Goal: Task Accomplishment & Management: Use online tool/utility

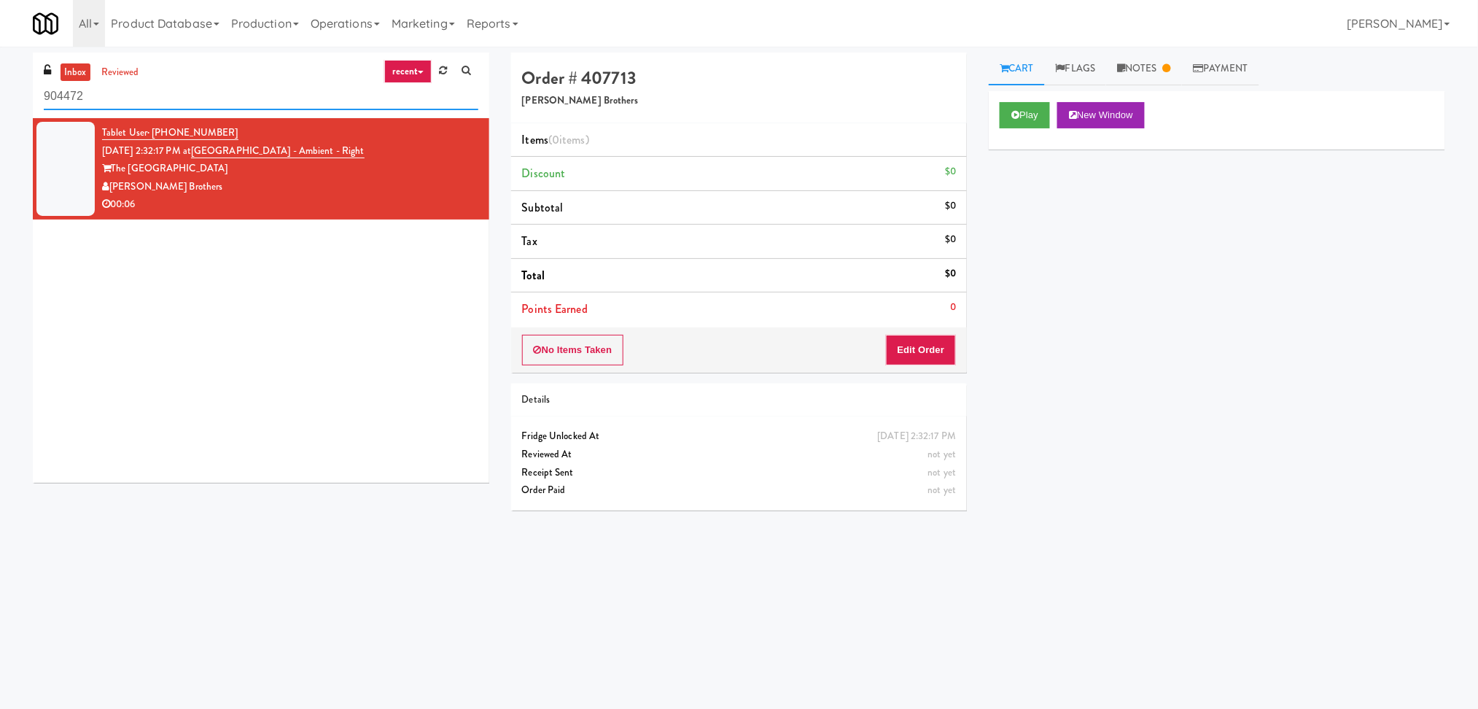
paste input "[URL][DOMAIN_NAME]"
drag, startPoint x: 193, startPoint y: 95, endPoint x: 0, endPoint y: 109, distance: 193.0
click at [0, 109] on div "inbox reviewed recent all unclear take inventory issue suspicious failed recent…" at bounding box center [739, 346] width 1478 height 586
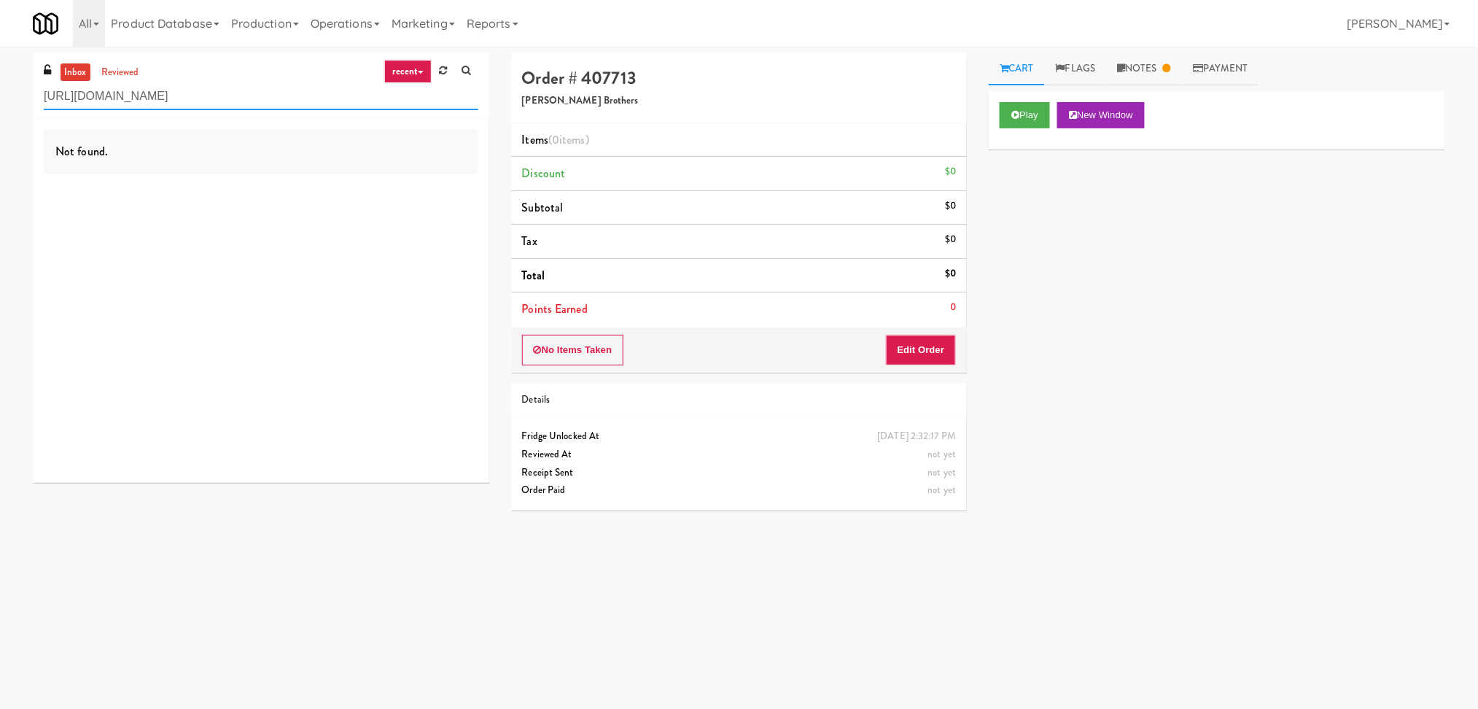
click at [200, 92] on input "[URL][DOMAIN_NAME]" at bounding box center [261, 96] width 435 height 27
paste input "Accolade - Drinks"
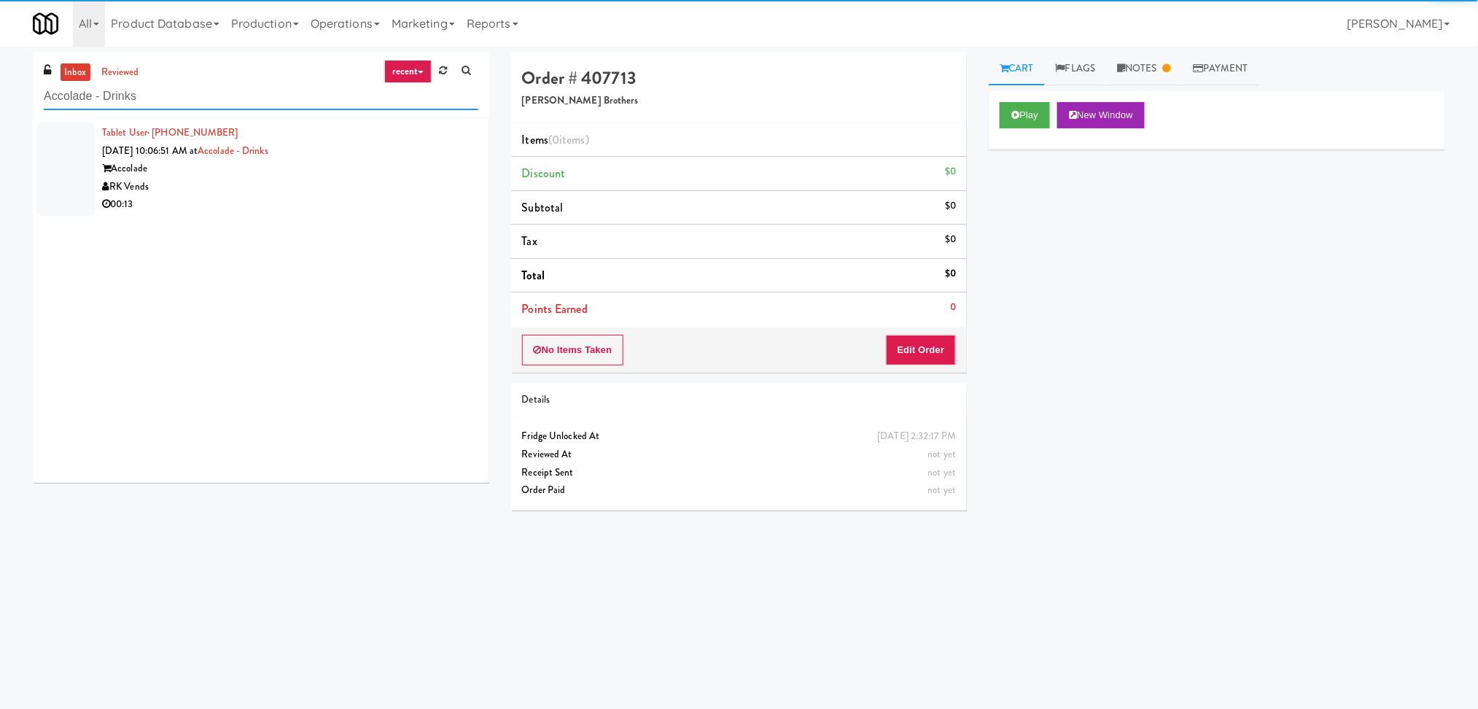
type input "Accolade - Drinks"
click at [359, 188] on div "RK Vends" at bounding box center [290, 187] width 376 height 18
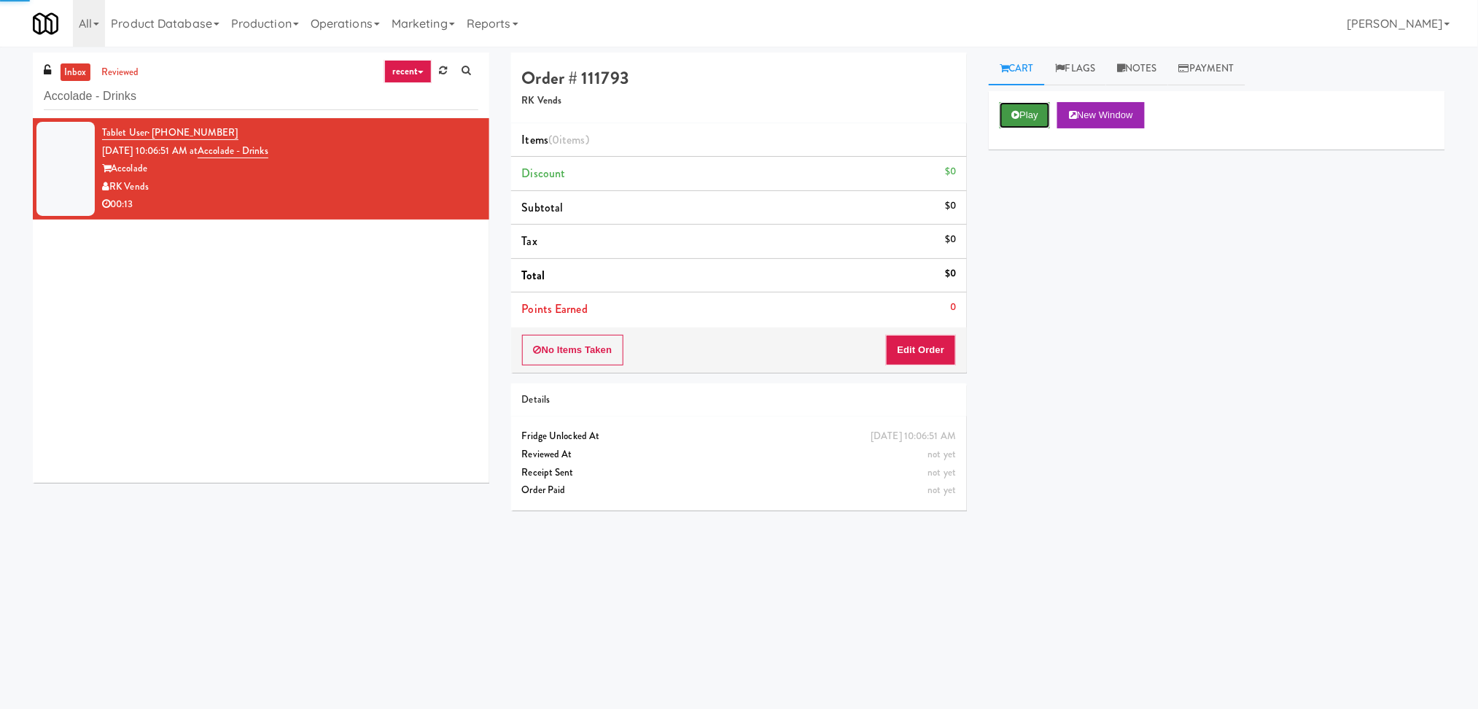
click at [1011, 120] on button "Play" at bounding box center [1025, 115] width 50 height 26
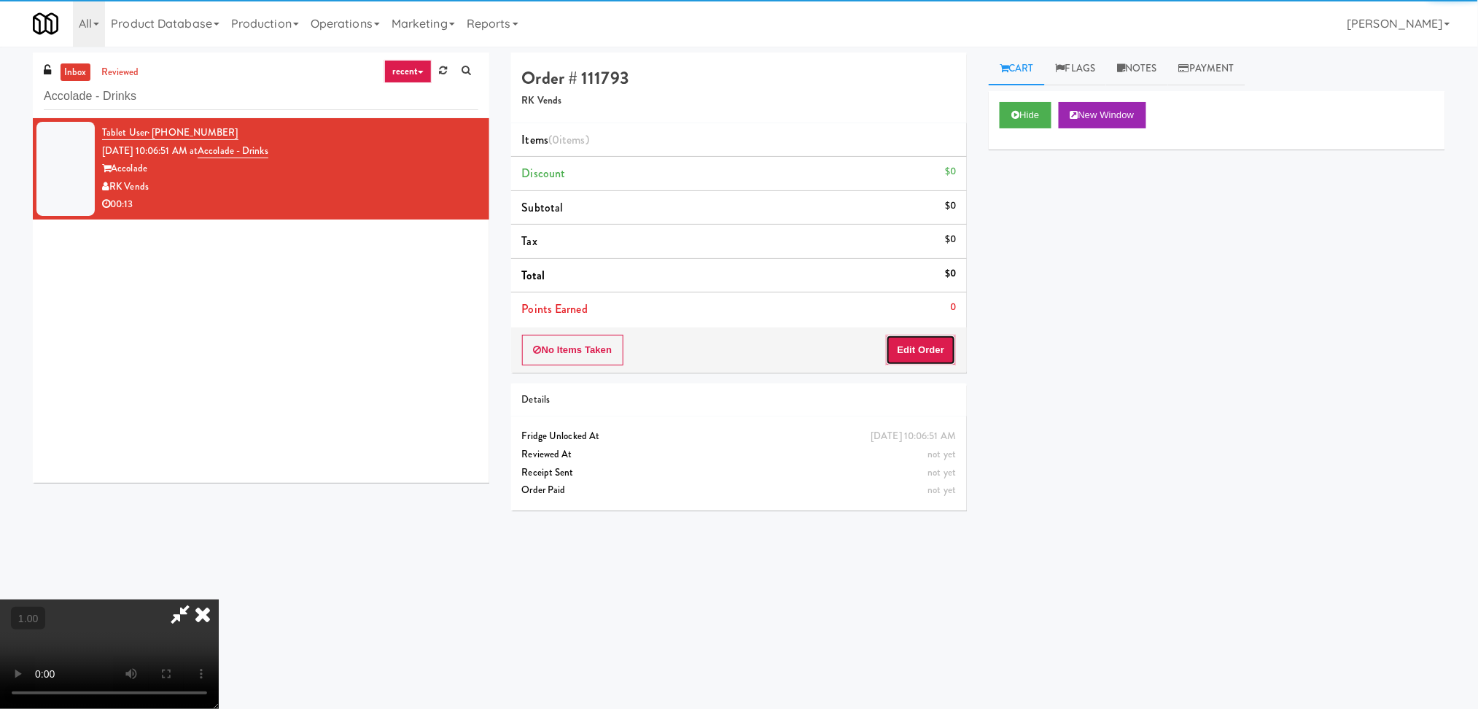
click at [928, 343] on button "Edit Order" at bounding box center [921, 350] width 71 height 31
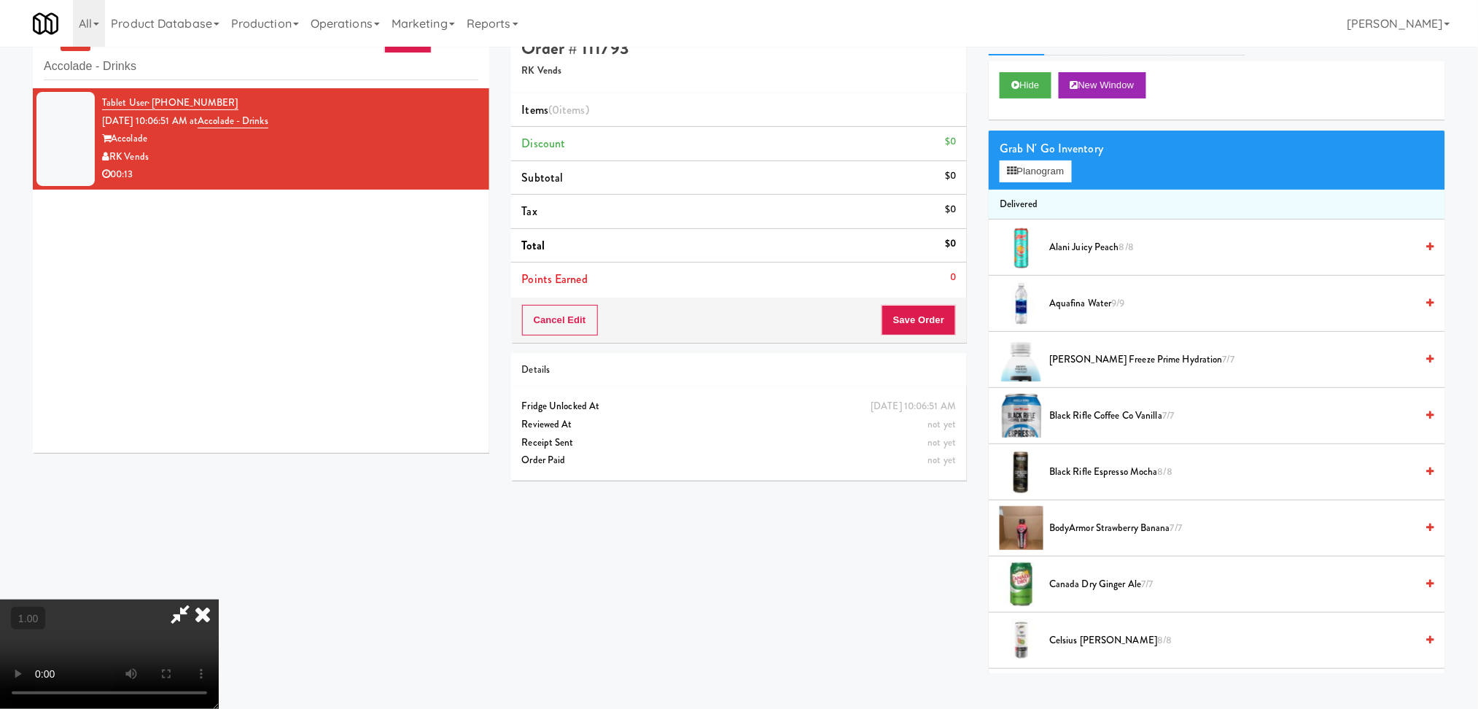
scroll to position [47, 0]
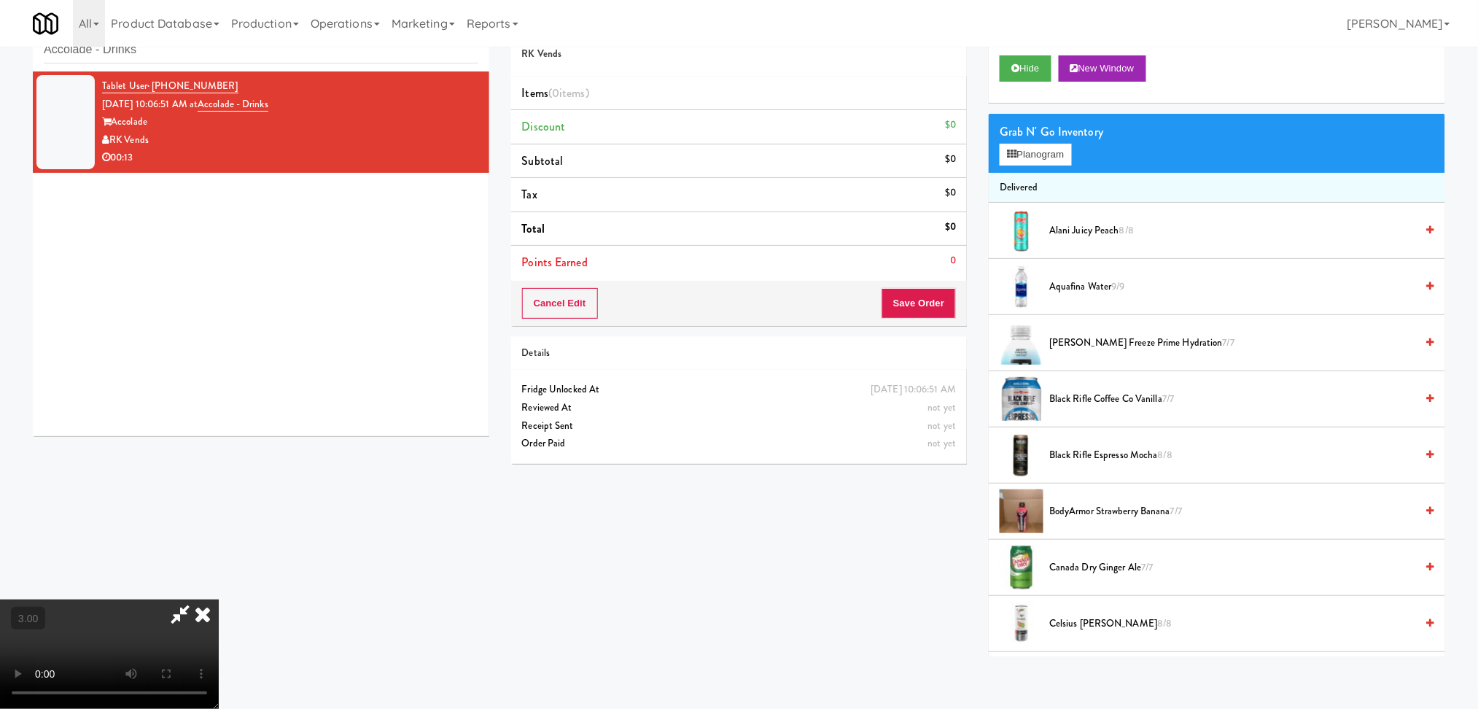
click at [219, 599] on video at bounding box center [109, 653] width 219 height 109
click at [24, 647] on video at bounding box center [109, 653] width 219 height 109
click at [219, 599] on video at bounding box center [109, 653] width 219 height 109
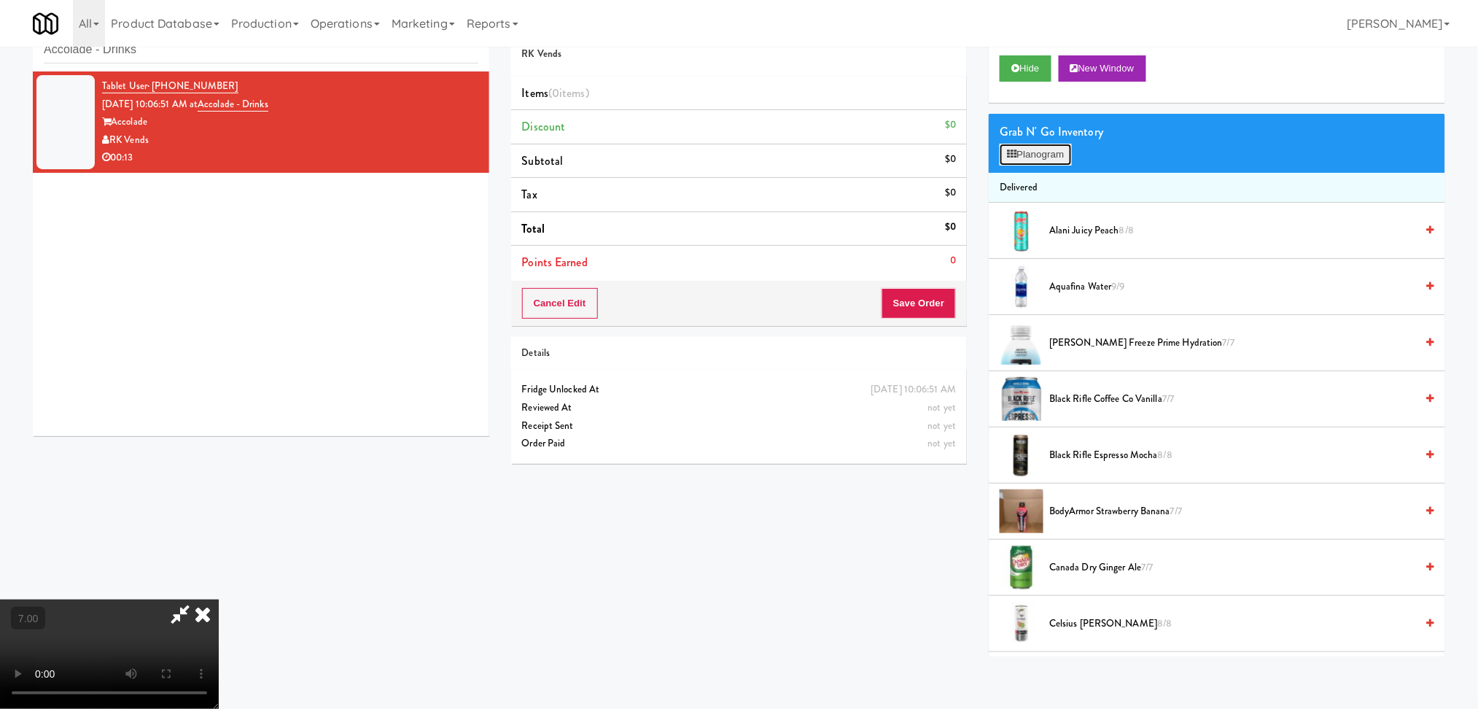
click at [1056, 153] on button "Planogram" at bounding box center [1035, 155] width 71 height 22
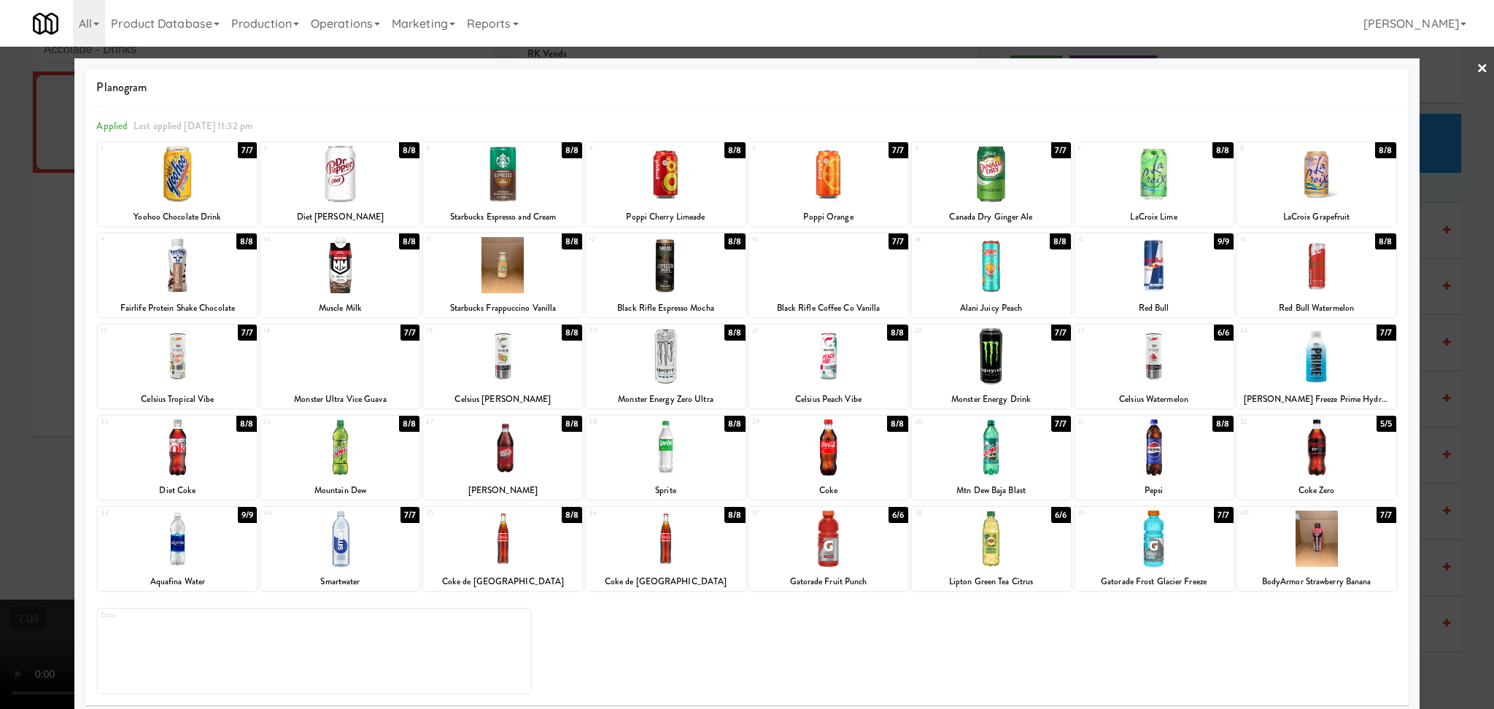
click at [497, 373] on div at bounding box center [502, 356] width 159 height 56
click at [837, 267] on div at bounding box center [828, 265] width 159 height 56
click at [0, 268] on div at bounding box center [747, 354] width 1494 height 709
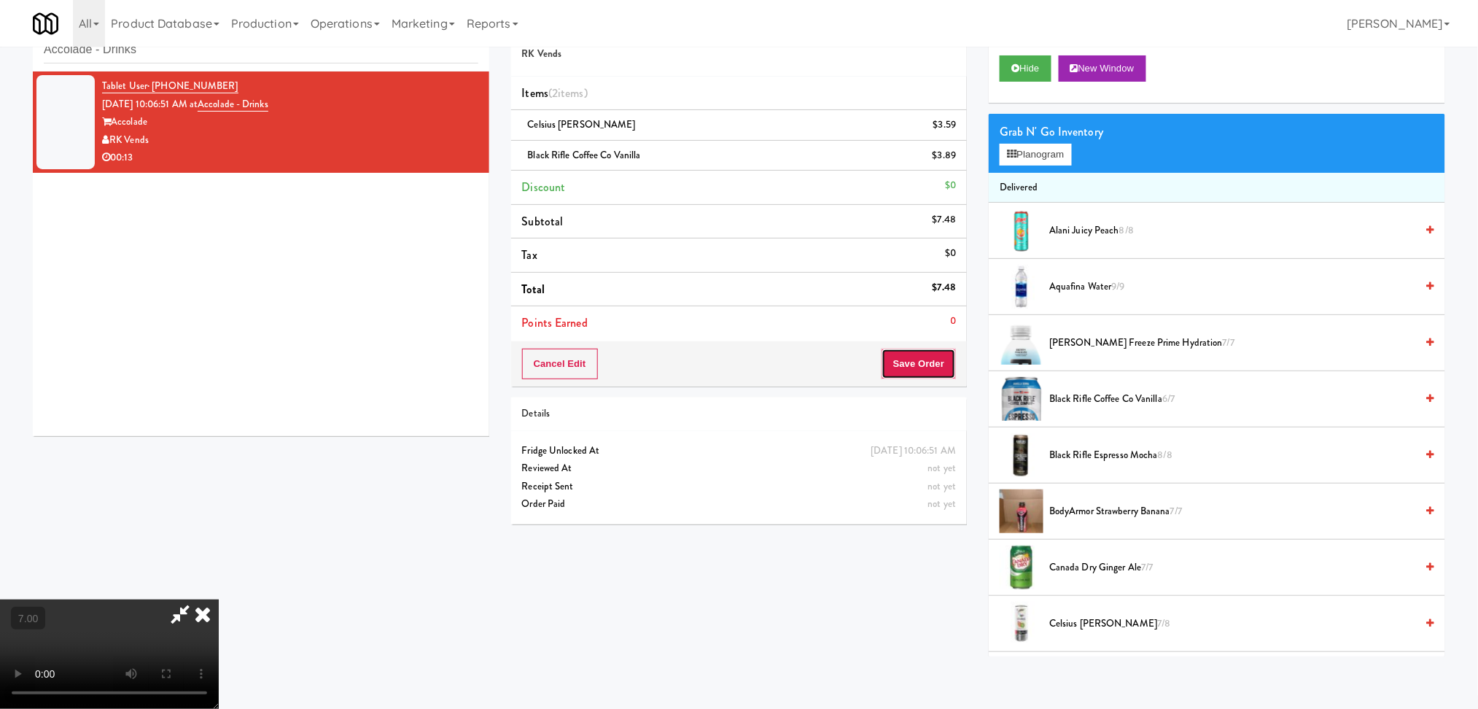
click at [912, 362] on button "Save Order" at bounding box center [919, 364] width 74 height 31
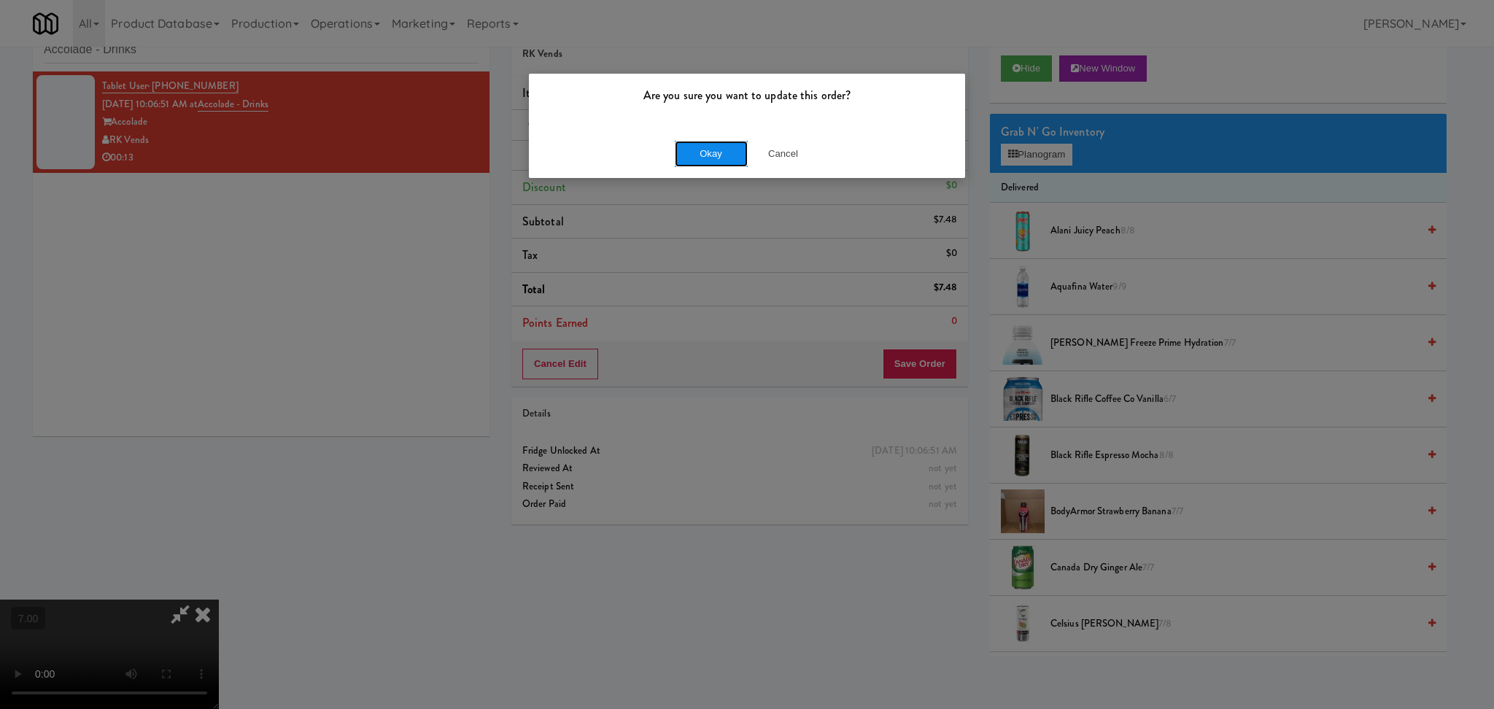
click at [707, 166] on button "Okay" at bounding box center [711, 154] width 73 height 26
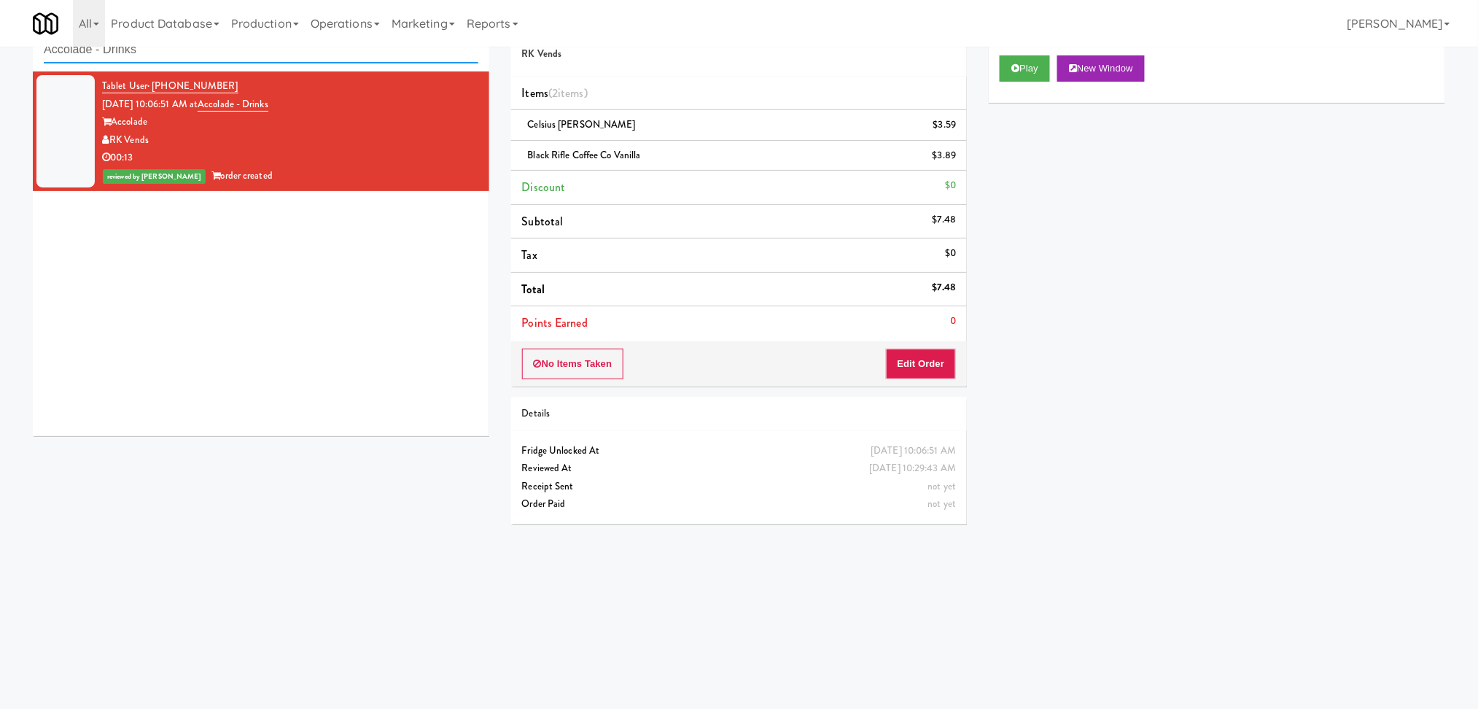
paste input "Cowboy - Cooler"
drag, startPoint x: 239, startPoint y: 53, endPoint x: 0, endPoint y: 61, distance: 239.3
click at [0, 61] on div "inbox reviewed recent all unclear take inventory issue suspicious failed recent…" at bounding box center [739, 299] width 1478 height 586
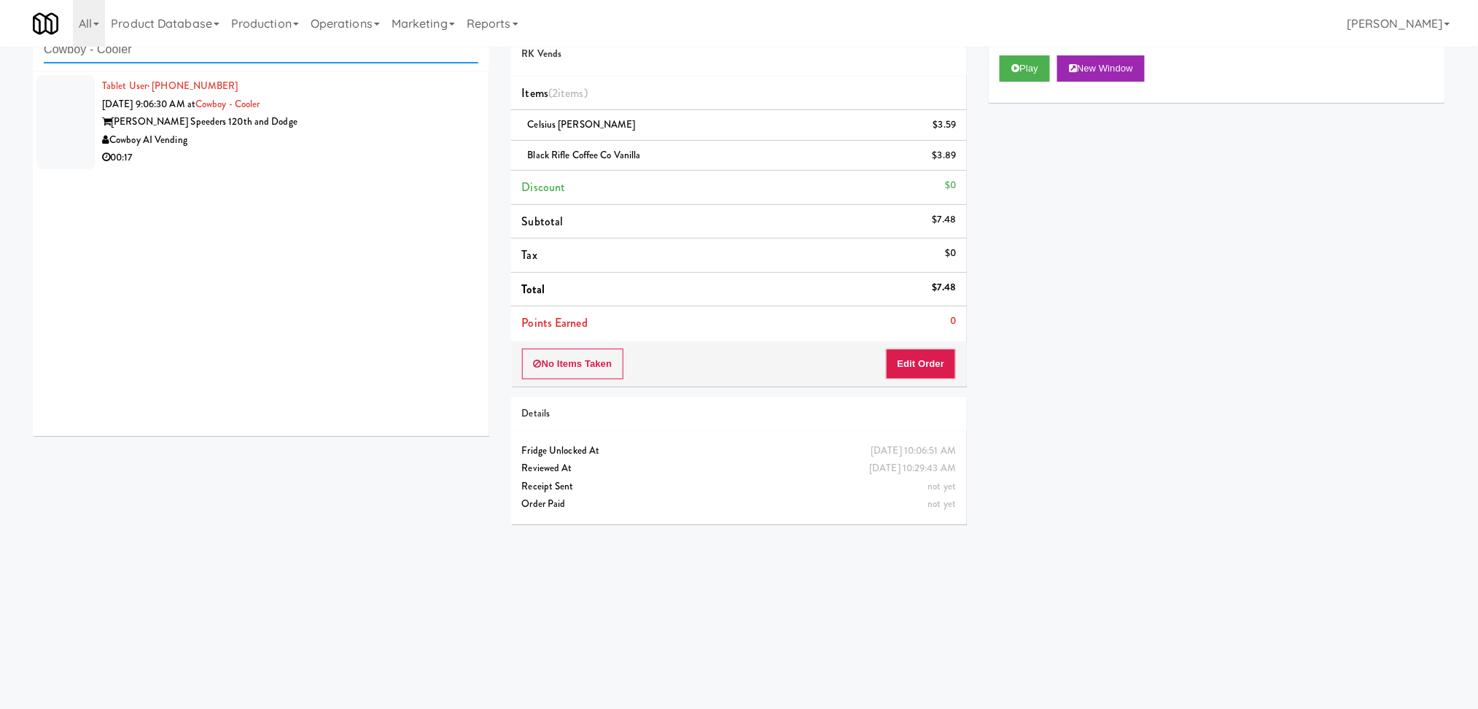
type input "Cowboy - Cooler"
click at [306, 144] on div "Cowboy AI Vending" at bounding box center [290, 140] width 376 height 18
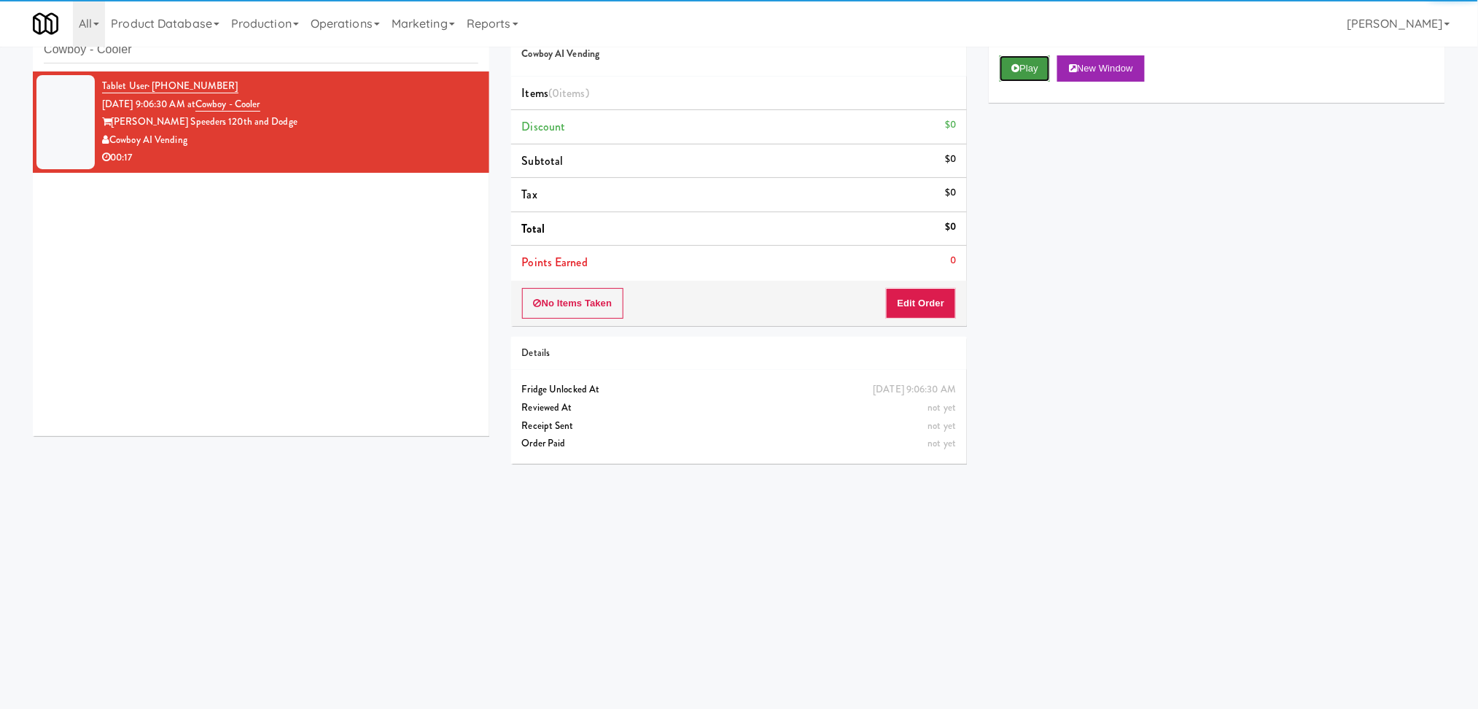
click at [1022, 66] on button "Play" at bounding box center [1025, 68] width 50 height 26
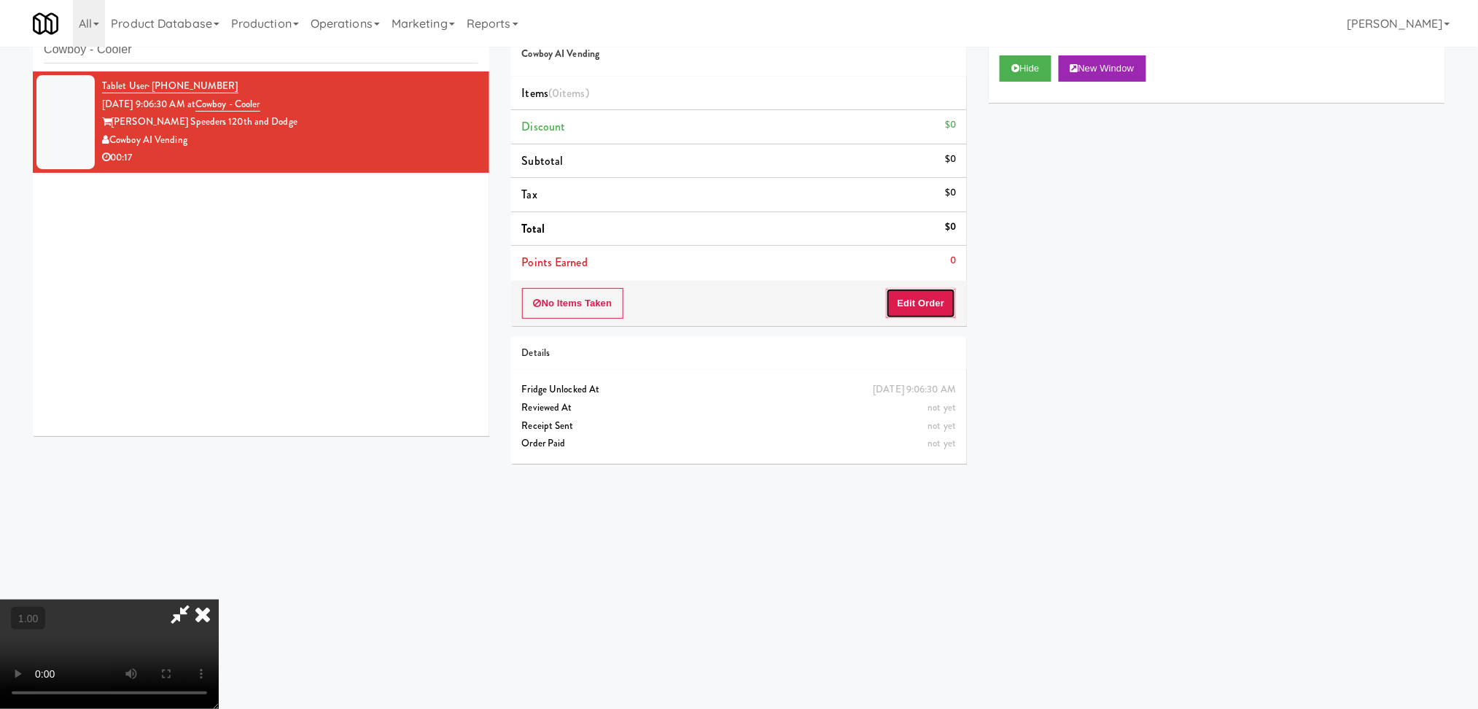
click at [938, 298] on button "Edit Order" at bounding box center [921, 303] width 71 height 31
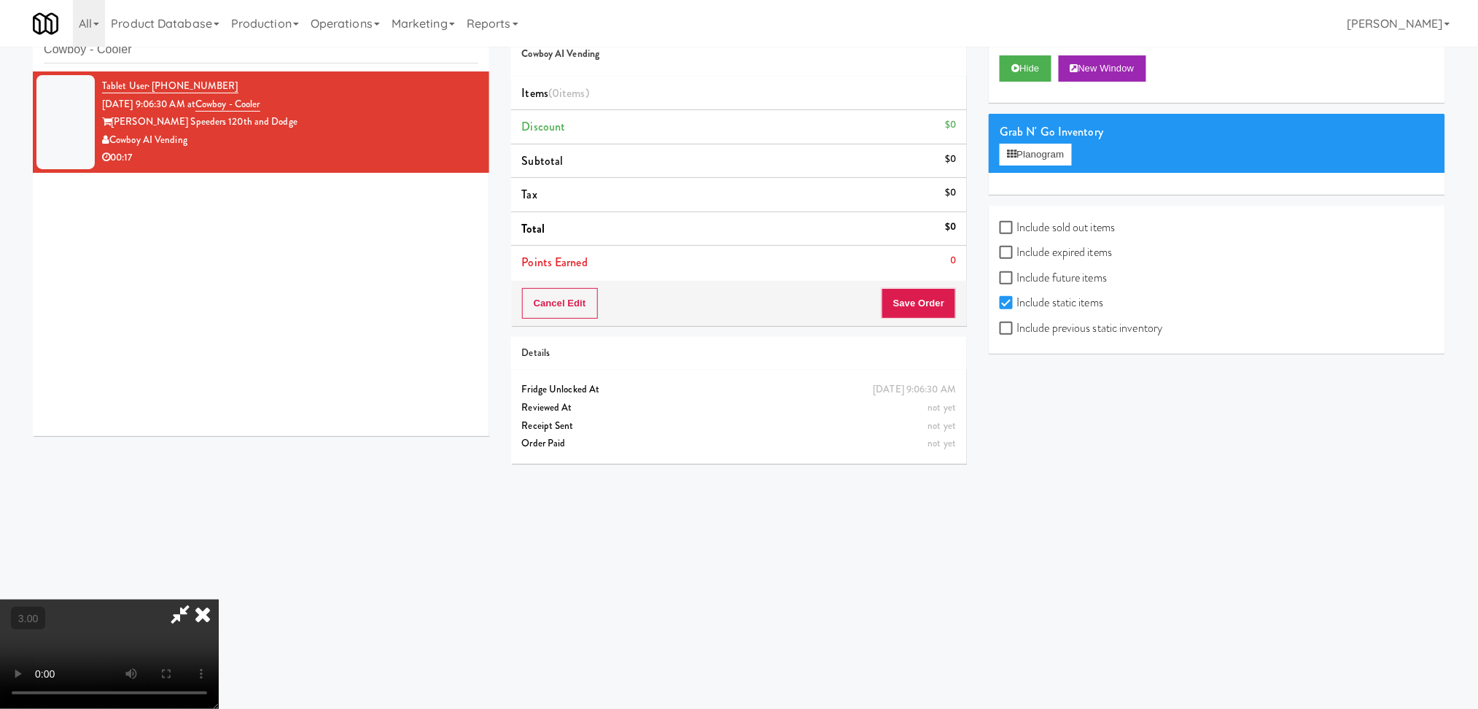
click at [219, 599] on video at bounding box center [109, 653] width 219 height 109
